Goal: Find specific page/section: Find specific page/section

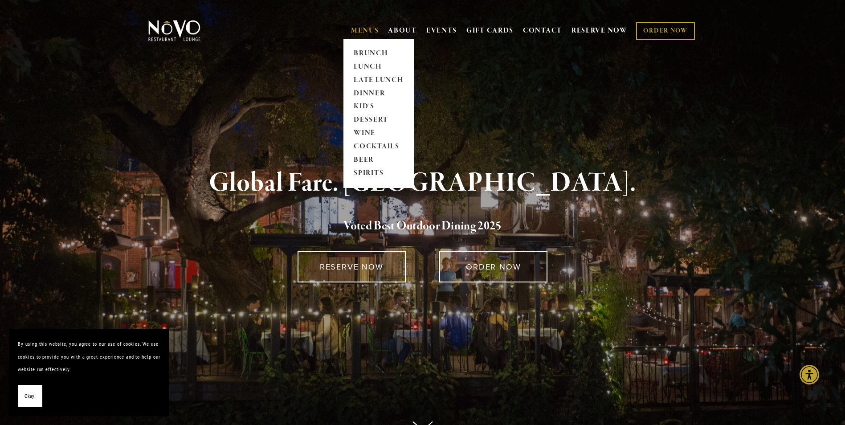
click at [372, 32] on link "MENUS" at bounding box center [365, 30] width 28 height 9
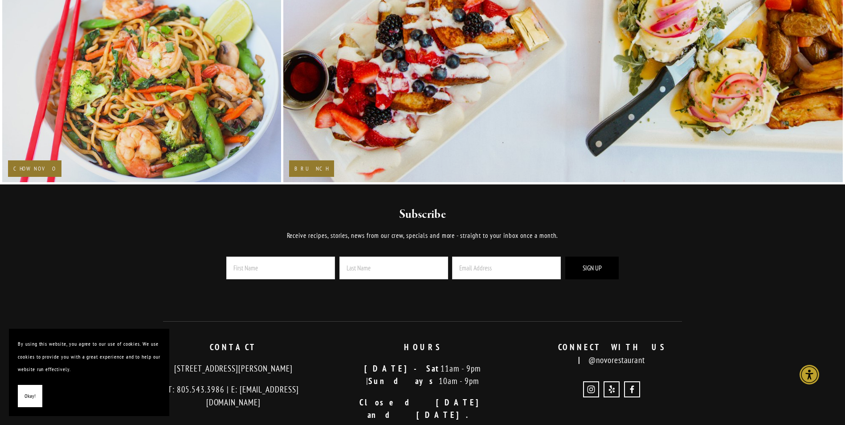
scroll to position [1961, 0]
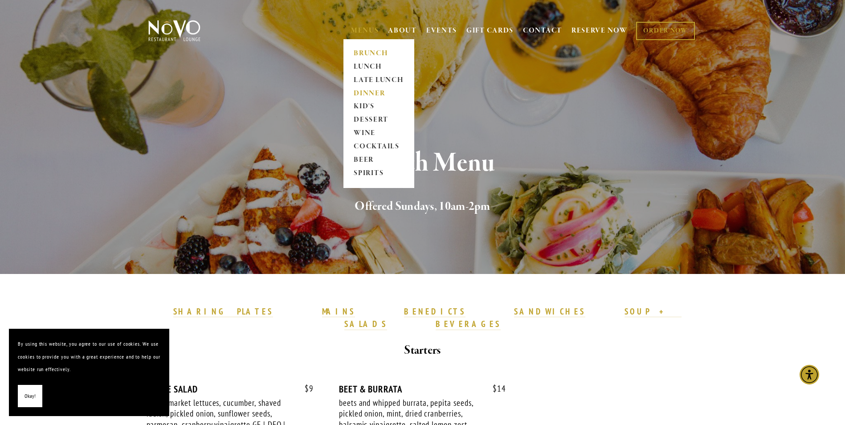
click at [365, 90] on link "DINNER" at bounding box center [379, 93] width 56 height 13
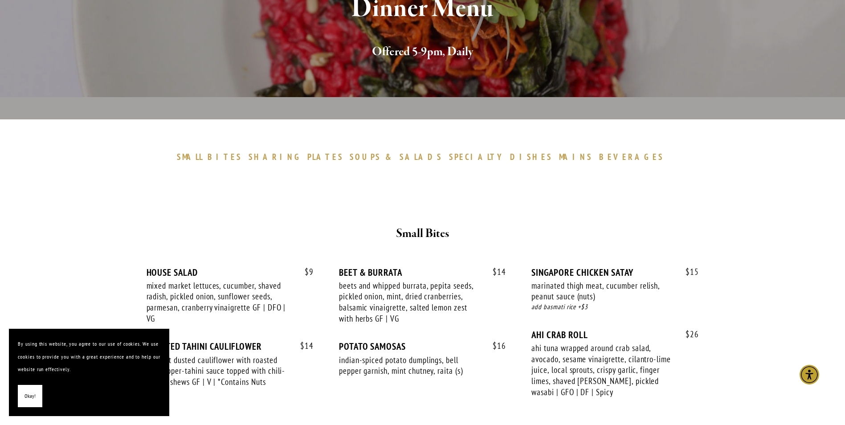
scroll to position [178, 0]
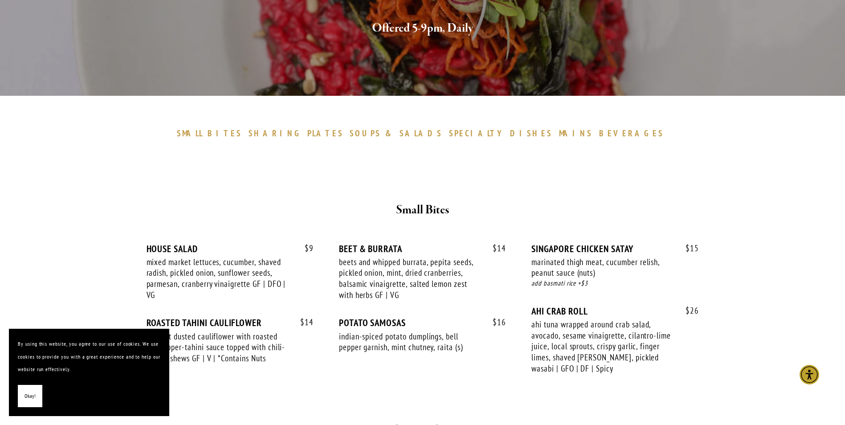
click at [25, 398] on span "Okay!" at bounding box center [30, 396] width 11 height 13
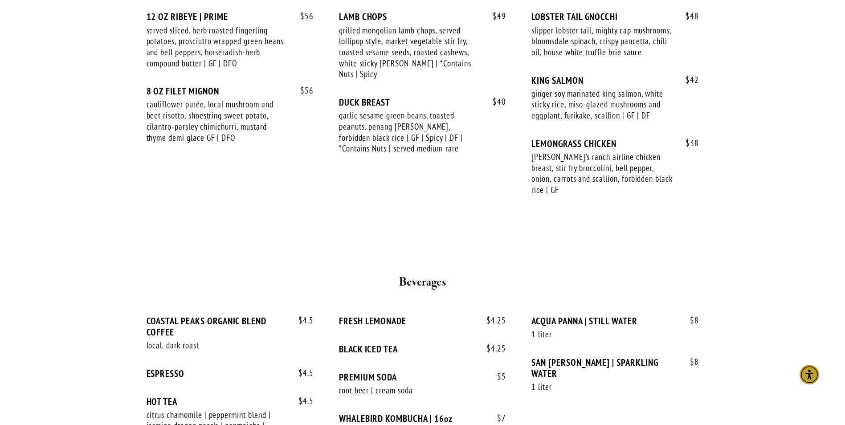
scroll to position [1560, 0]
